Goal: Information Seeking & Learning: Find specific fact

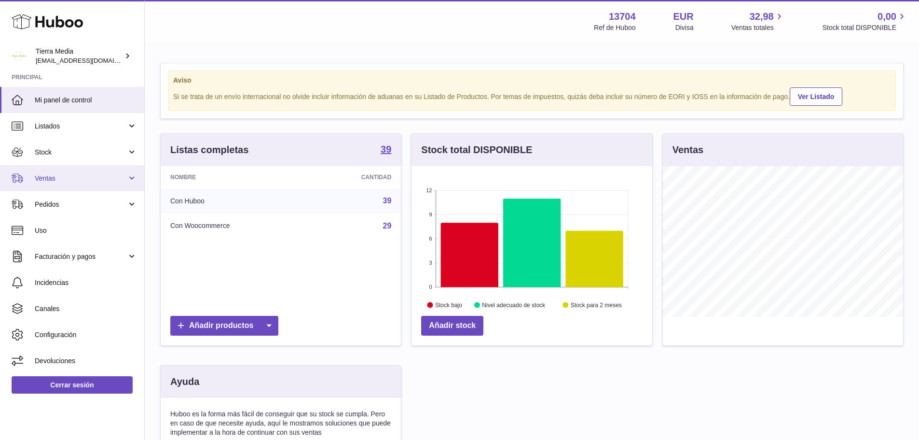
click at [79, 184] on link "Ventas" at bounding box center [72, 178] width 144 height 26
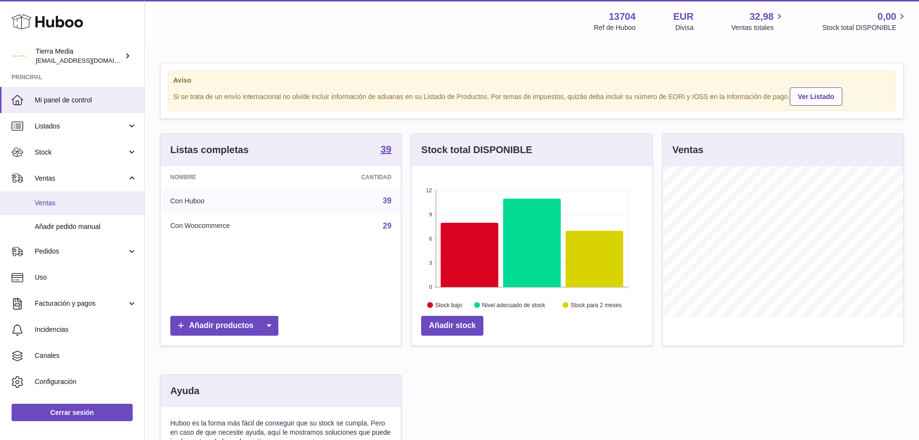
click at [71, 205] on span "Ventas" at bounding box center [86, 202] width 102 height 9
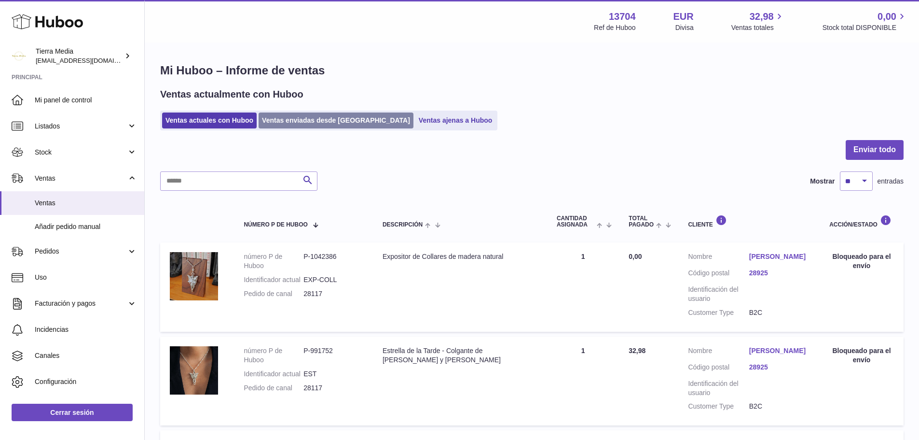
click at [299, 125] on link "Ventas enviadas desde [GEOGRAPHIC_DATA]" at bounding box center [336, 120] width 155 height 16
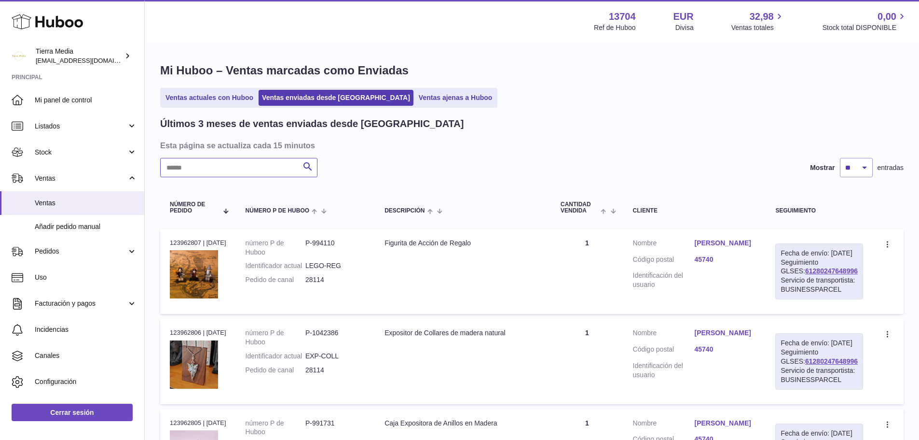
click at [247, 167] on input "text" at bounding box center [238, 167] width 157 height 19
paste input "**********"
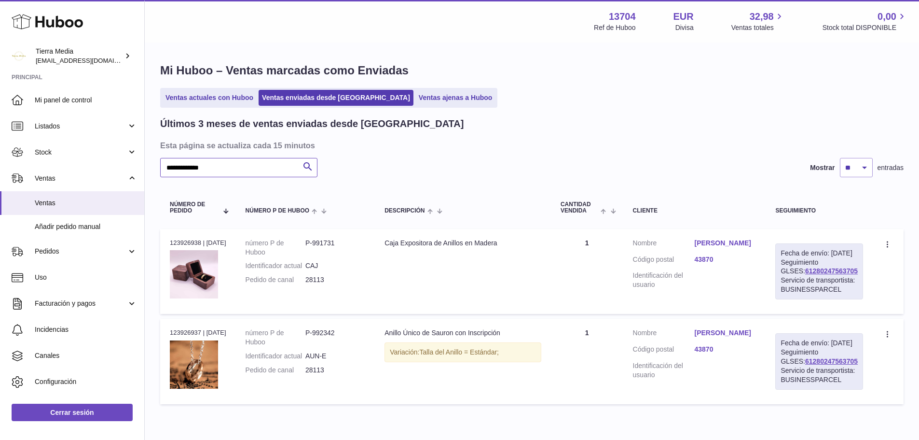
type input "**********"
click at [723, 243] on link "[PERSON_NAME]" at bounding box center [725, 242] width 62 height 9
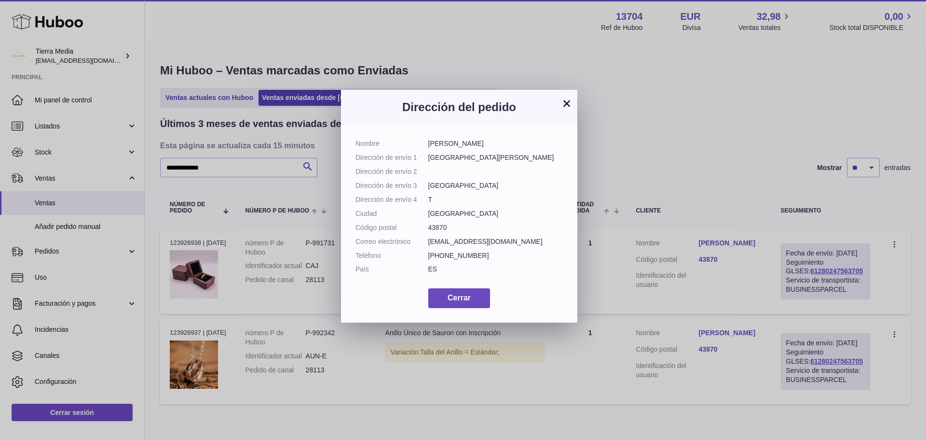
click at [563, 102] on button "×" at bounding box center [567, 103] width 12 height 12
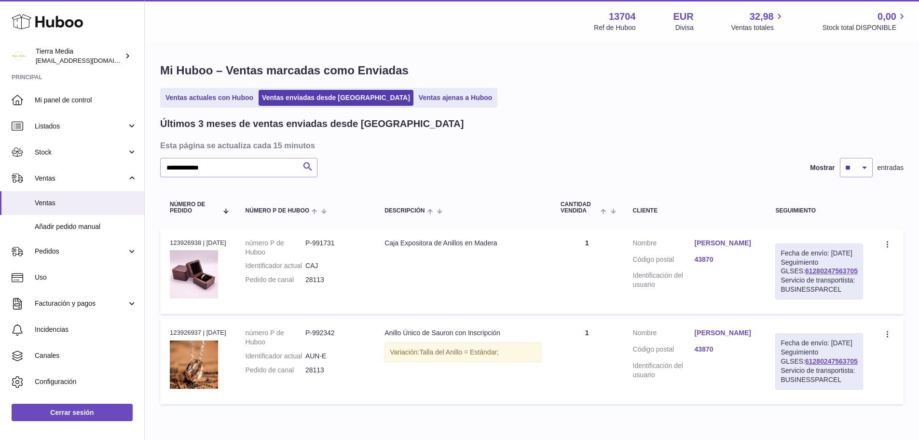
drag, startPoint x: 846, startPoint y: 280, endPoint x: 783, endPoint y: 283, distance: 63.3
click at [783, 283] on div "Fecha de envío: [DATE] Seguimiento GLSES: 61280247563705 Servicio de transporti…" at bounding box center [819, 271] width 88 height 56
copy link "61280247563705"
drag, startPoint x: 329, startPoint y: 291, endPoint x: 307, endPoint y: 292, distance: 21.7
click at [307, 284] on dd "28113" at bounding box center [335, 279] width 60 height 9
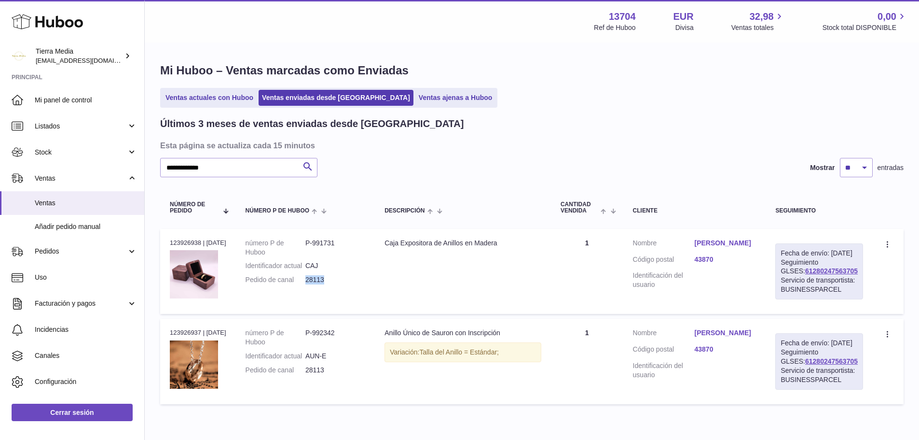
copy dd "28113"
click at [722, 244] on link "[PERSON_NAME]" at bounding box center [725, 242] width 62 height 9
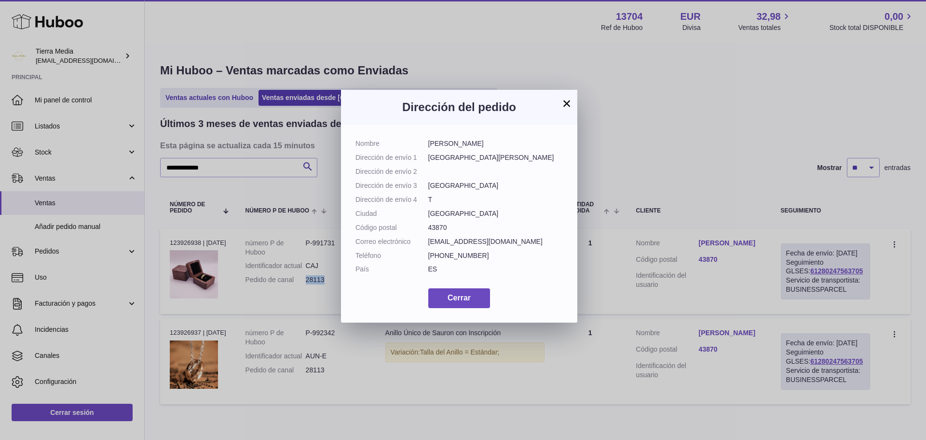
drag, startPoint x: 479, startPoint y: 142, endPoint x: 427, endPoint y: 142, distance: 52.6
click at [427, 142] on dl "Nombre [PERSON_NAME] Dirección de envío 1 [GEOGRAPHIC_DATA][PERSON_NAME] Direcc…" at bounding box center [459, 208] width 207 height 139
copy dl "[PERSON_NAME]"
